Goal: Task Accomplishment & Management: Manage account settings

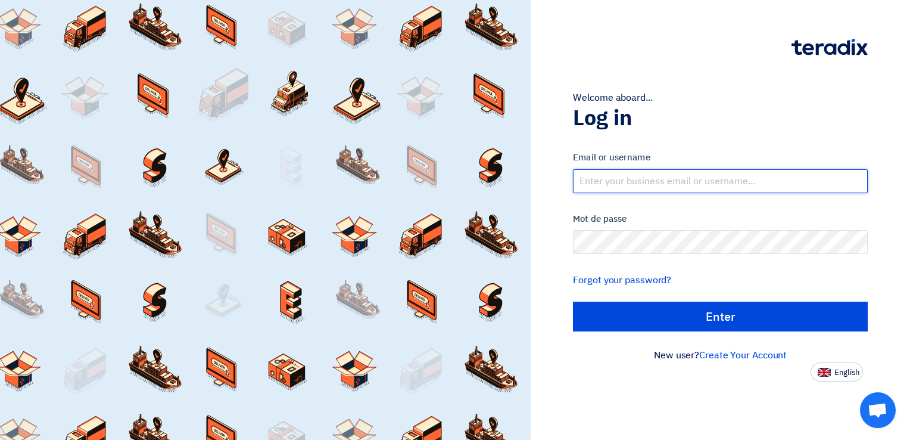
click at [662, 185] on input "text" at bounding box center [720, 181] width 295 height 24
type input "M"
type input "[EMAIL_ADDRESS][PERSON_NAME][DOMAIN_NAME]"
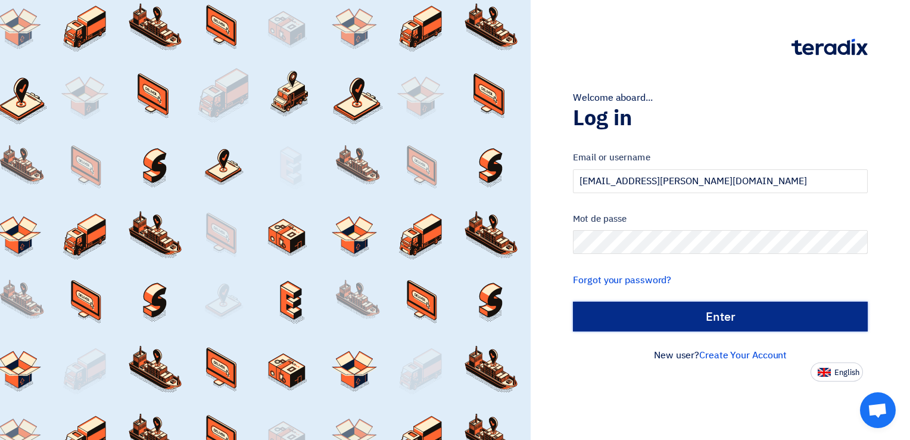
click at [706, 310] on input "الدخول" at bounding box center [720, 316] width 295 height 30
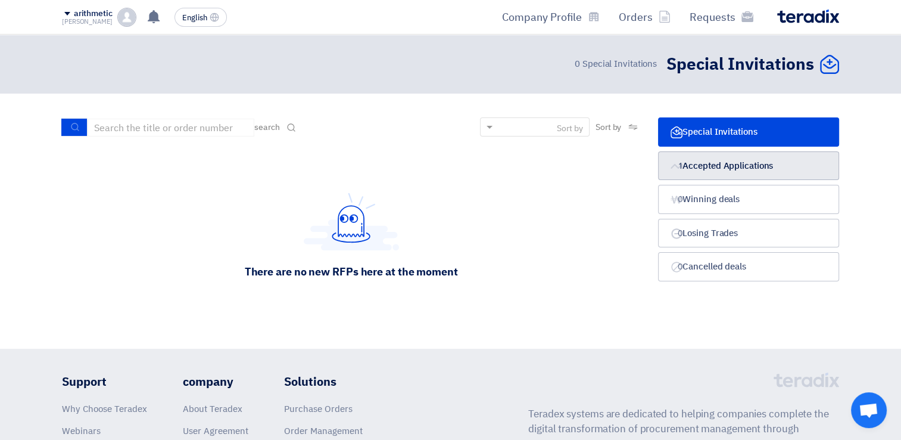
click at [715, 165] on font "Accepted Applications" at bounding box center [728, 165] width 91 height 13
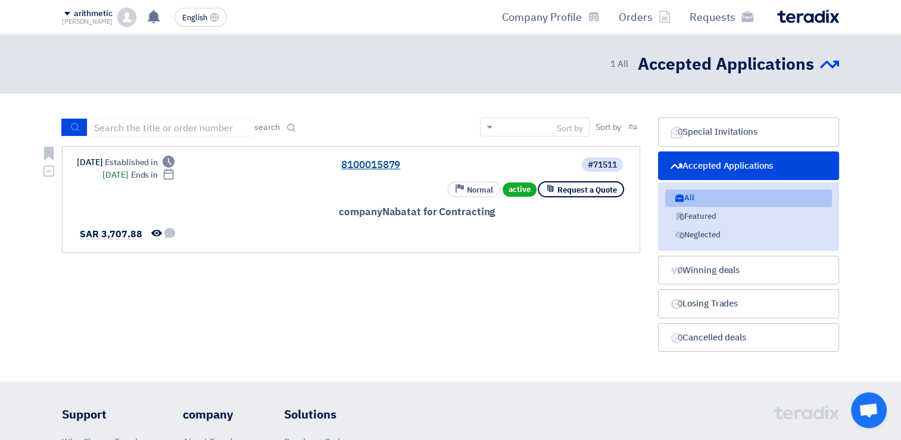
click at [387, 161] on link "8100015879" at bounding box center [460, 165] width 238 height 11
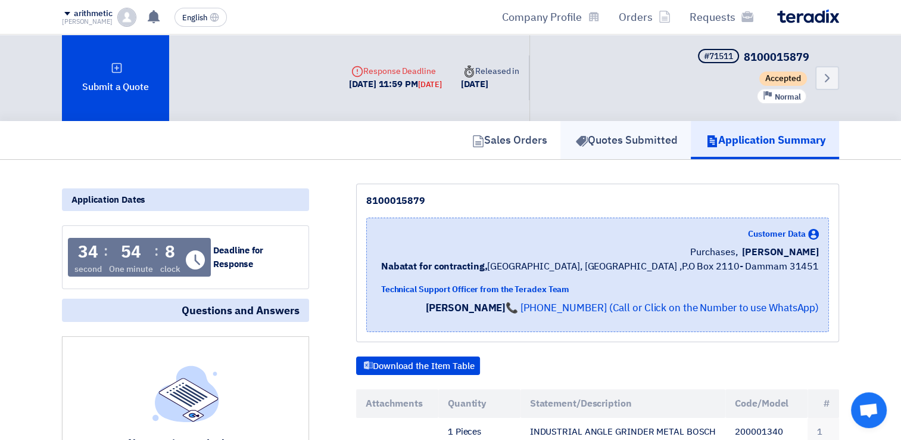
click at [594, 138] on font "Quotes Submitted" at bounding box center [633, 140] width 90 height 16
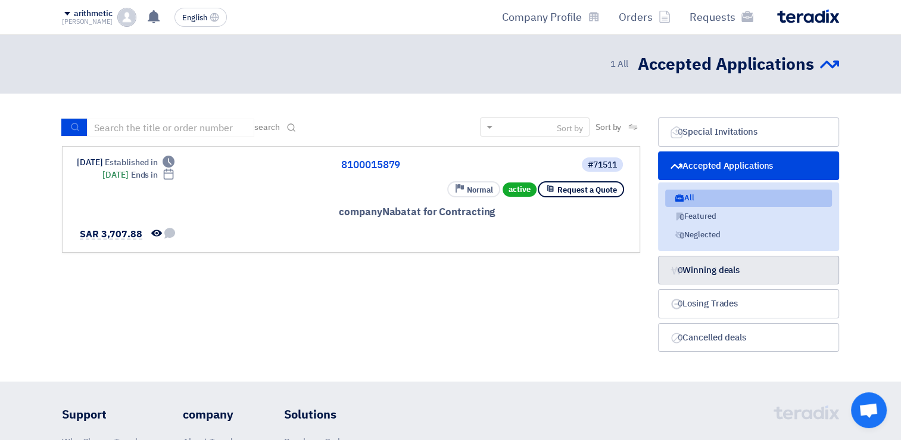
click at [724, 263] on font "Winning deals" at bounding box center [711, 269] width 57 height 13
